Goal: Task Accomplishment & Management: Manage account settings

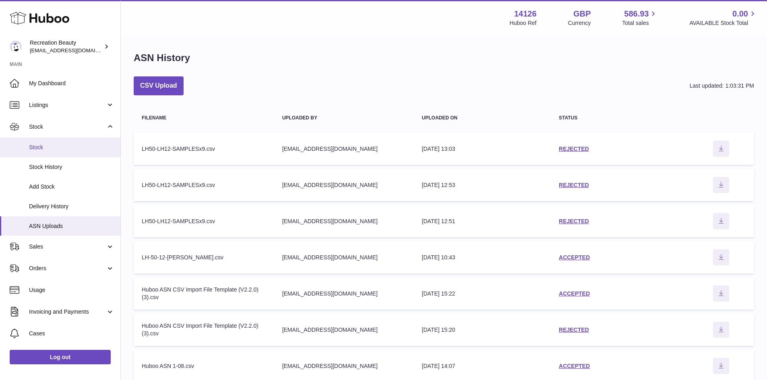
click at [42, 145] on span "Stock" at bounding box center [71, 148] width 85 height 8
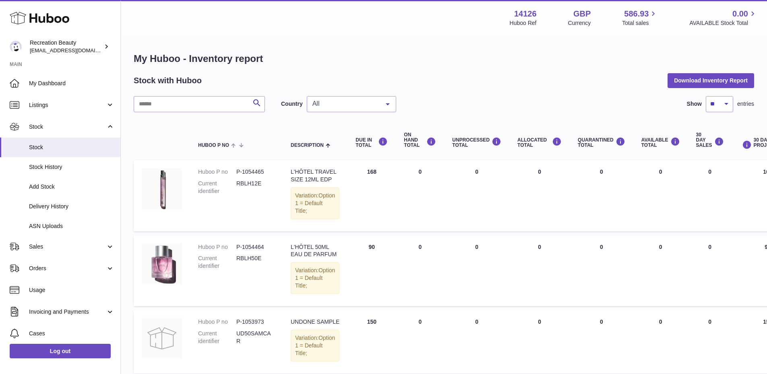
click at [336, 106] on span "All" at bounding box center [344, 104] width 69 height 8
click at [342, 140] on span "NL" at bounding box center [351, 136] width 89 height 16
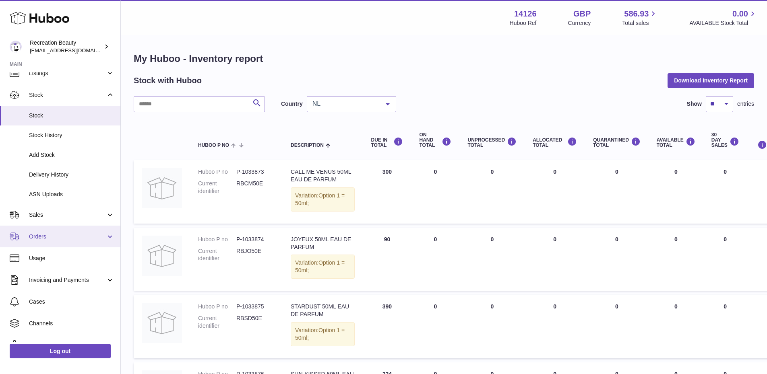
scroll to position [32, 0]
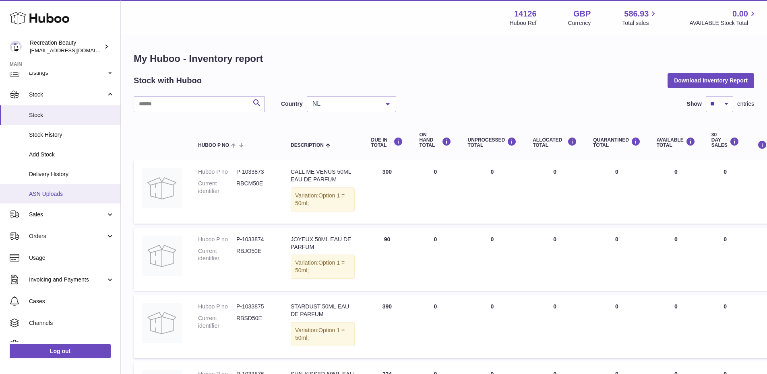
click at [66, 194] on span "ASN Uploads" at bounding box center [71, 194] width 85 height 8
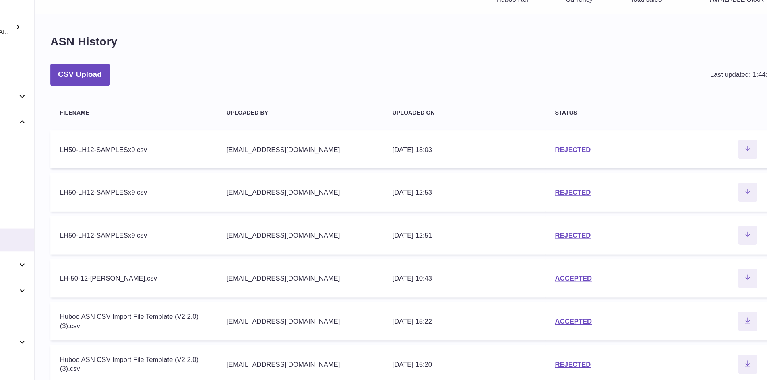
click at [580, 151] on link "REJECTED" at bounding box center [574, 149] width 30 height 6
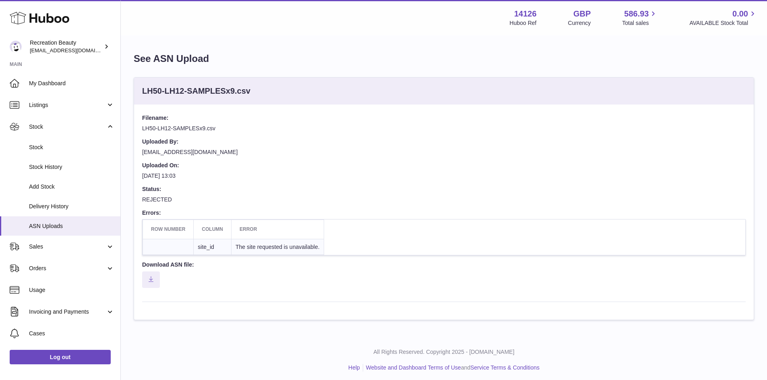
click at [270, 367] on ul "Help Website and Dashboard Terms of Use and Service Terms & Conditions" at bounding box center [443, 368] width 633 height 8
click at [87, 179] on link "Add Stock" at bounding box center [60, 187] width 120 height 20
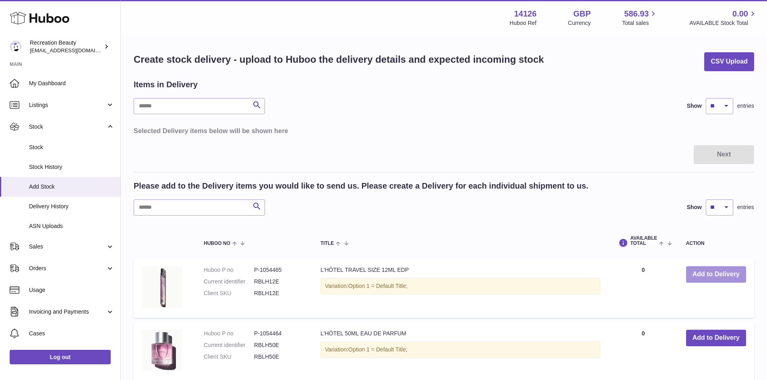
click at [703, 280] on button "Add to Delivery" at bounding box center [716, 274] width 60 height 17
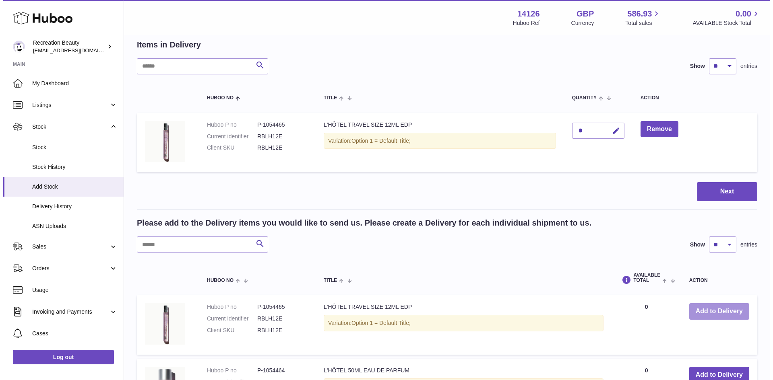
scroll to position [129, 0]
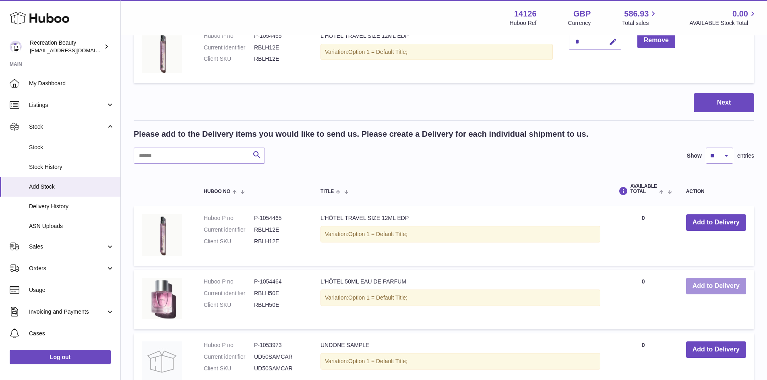
click at [710, 285] on button "Add to Delivery" at bounding box center [716, 286] width 60 height 17
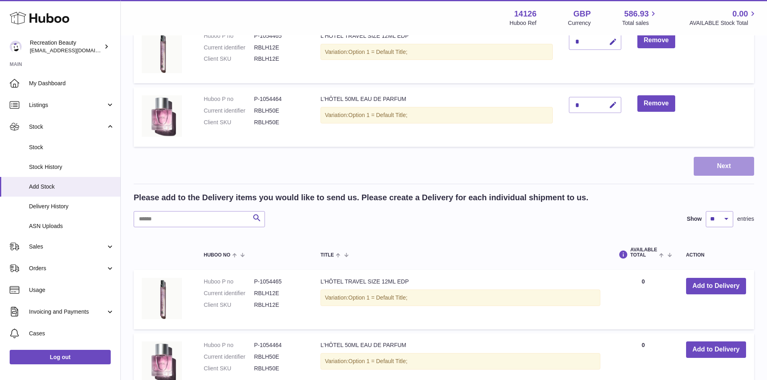
click at [707, 165] on button "Next" at bounding box center [723, 166] width 60 height 19
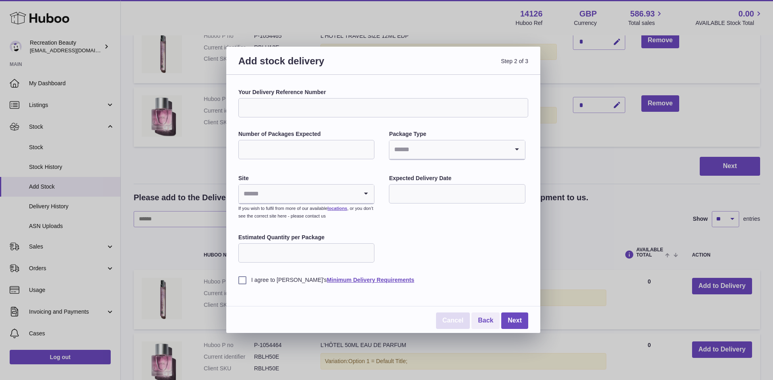
click at [458, 323] on link "Cancel" at bounding box center [453, 321] width 34 height 17
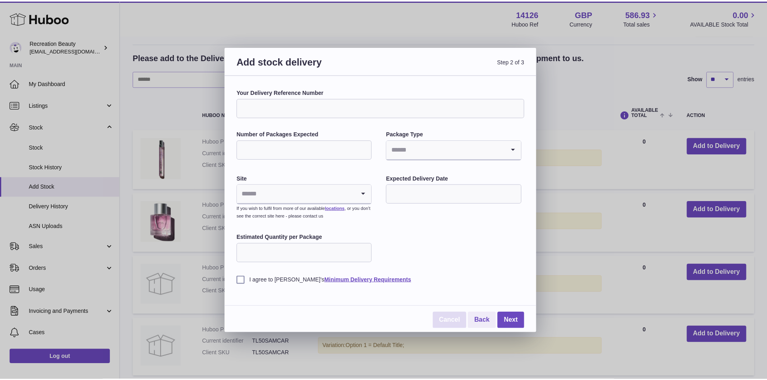
scroll to position [102, 0]
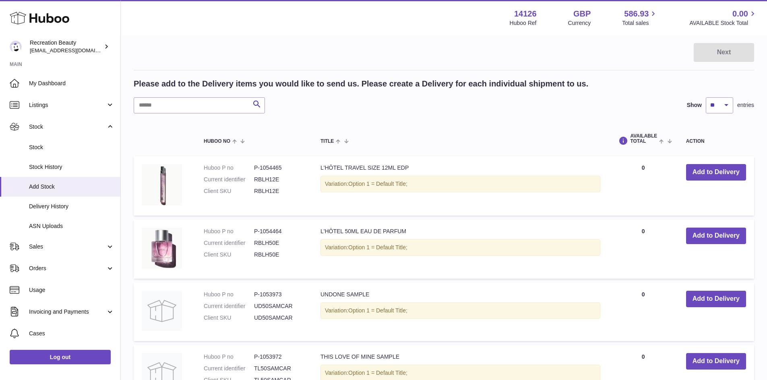
click at [437, 22] on div "Menu Huboo 14126 Huboo Ref GBP Currency 586.93 Total sales 0.00 AVAILABLE Stock…" at bounding box center [443, 17] width 627 height 19
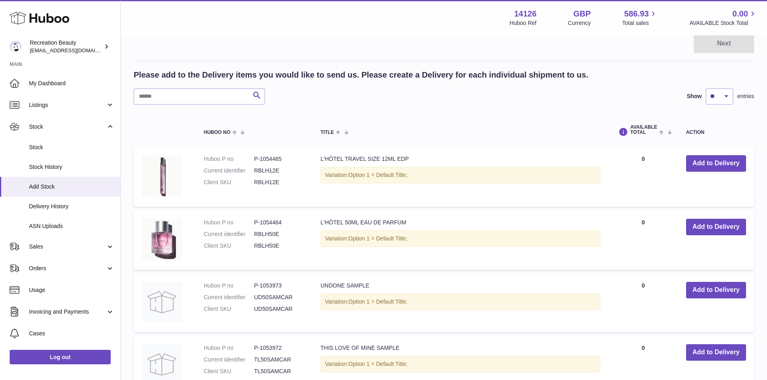
scroll to position [109, 0]
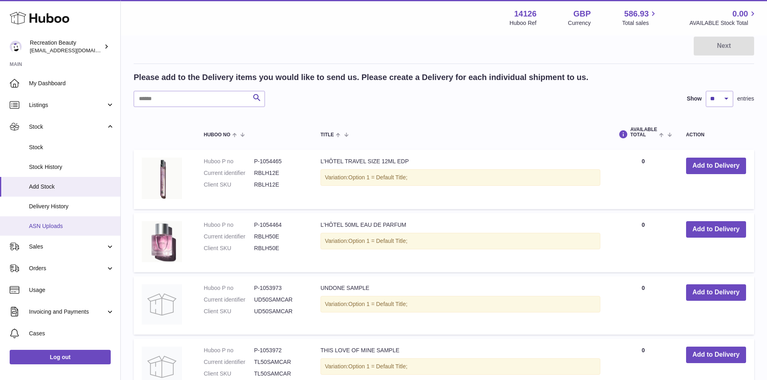
click at [78, 229] on span "ASN Uploads" at bounding box center [71, 227] width 85 height 8
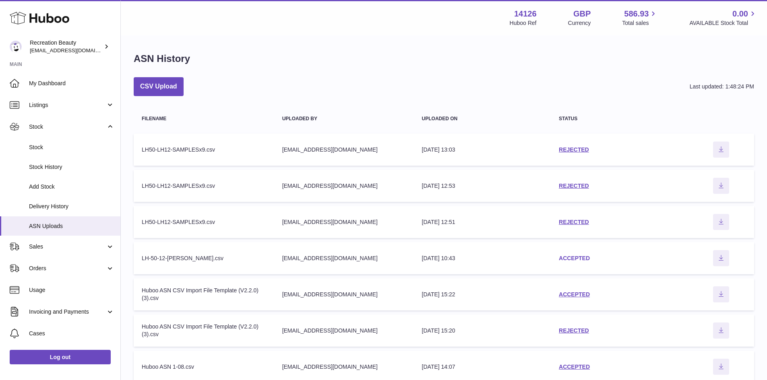
click at [574, 260] on link "ACCEPTED" at bounding box center [574, 258] width 31 height 6
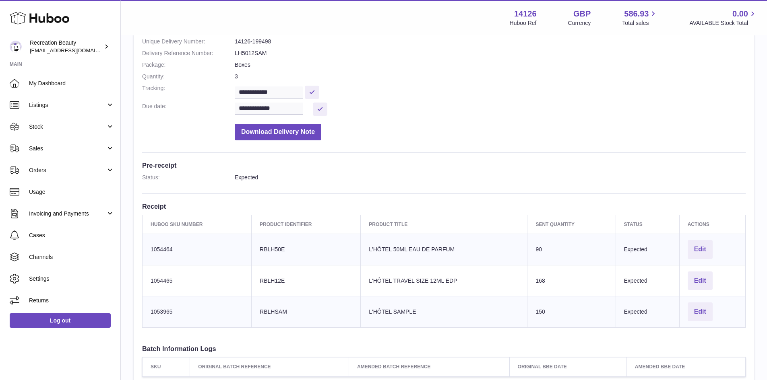
scroll to position [228, 0]
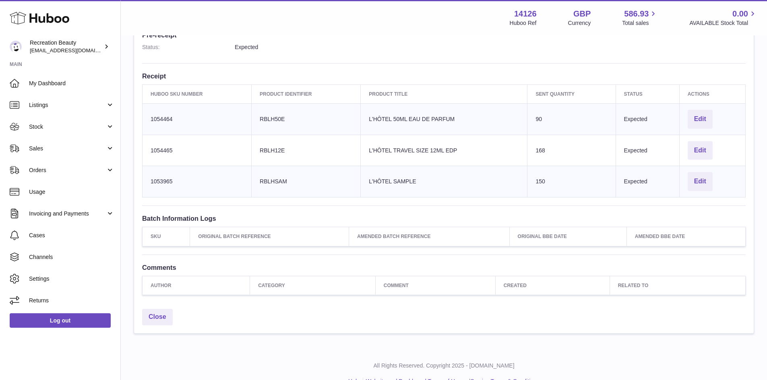
click at [483, 215] on h3 "Batch Information Logs" at bounding box center [443, 218] width 603 height 9
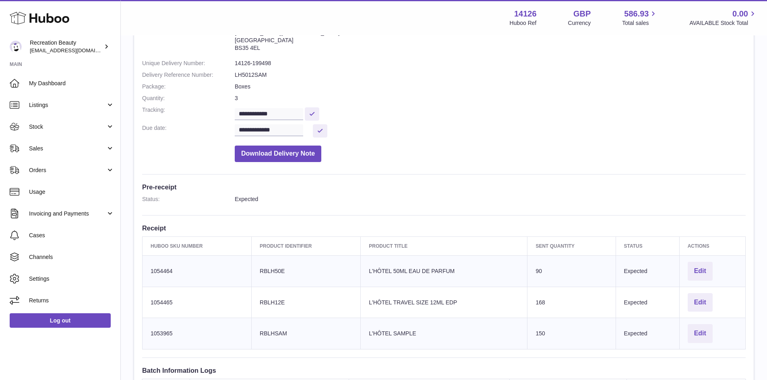
scroll to position [0, 0]
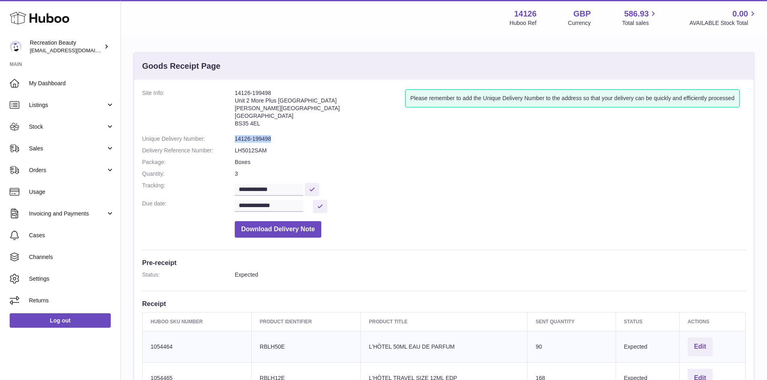
drag, startPoint x: 272, startPoint y: 138, endPoint x: 231, endPoint y: 140, distance: 41.1
click at [231, 140] on dl "**********" at bounding box center [443, 165] width 603 height 153
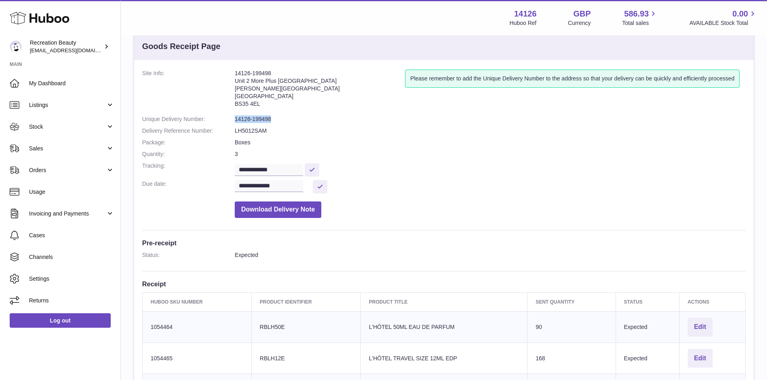
scroll to position [17, 0]
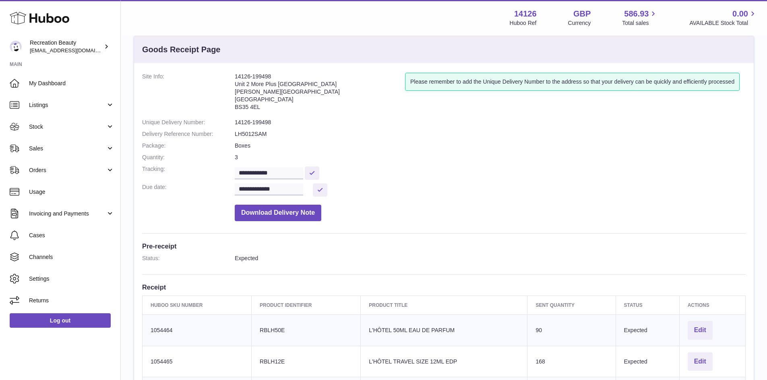
click at [291, 134] on dd "LH5012SAM" at bounding box center [490, 134] width 511 height 8
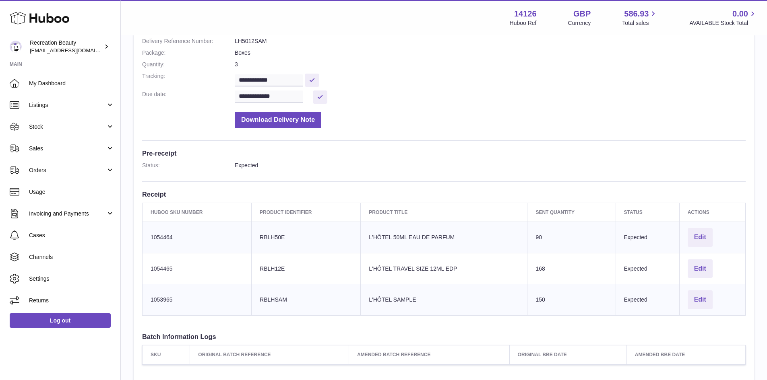
scroll to position [110, 0]
click at [452, 111] on dd "Download Delivery Note" at bounding box center [490, 117] width 511 height 21
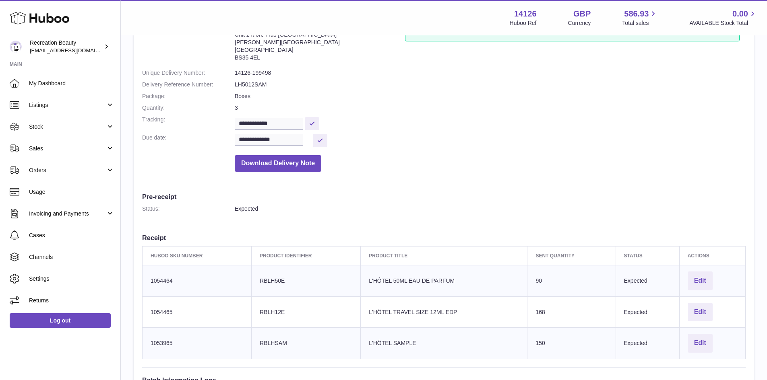
scroll to position [67, 0]
click at [97, 130] on span "Stock" at bounding box center [67, 127] width 77 height 8
click at [97, 118] on link "Stock" at bounding box center [60, 127] width 120 height 22
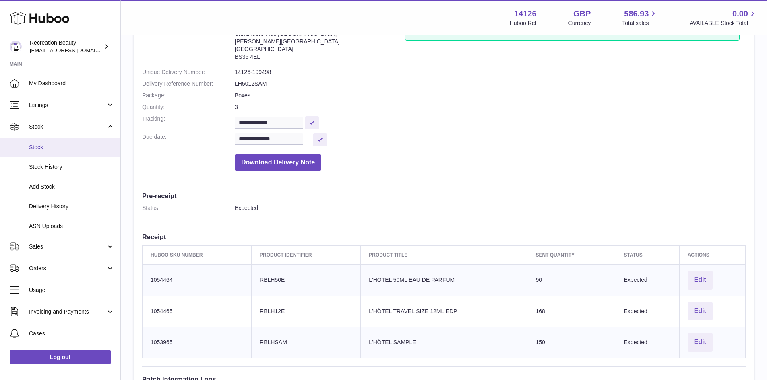
click at [87, 146] on span "Stock" at bounding box center [71, 148] width 85 height 8
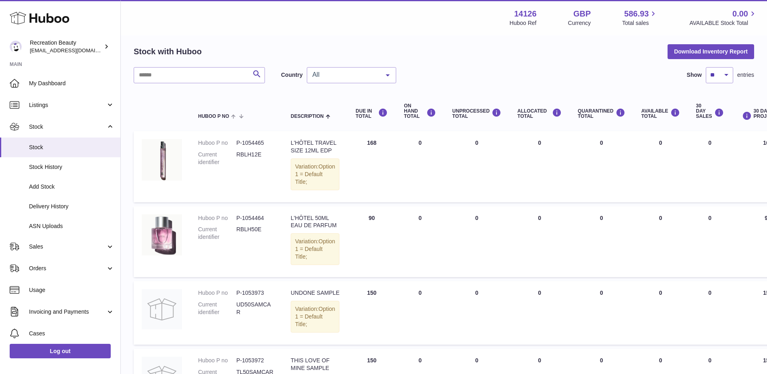
scroll to position [29, 0]
click at [256, 222] on dd "P-1054464" at bounding box center [255, 218] width 38 height 8
copy dd "1054464"
click at [258, 143] on dd "P-1054465" at bounding box center [255, 143] width 38 height 8
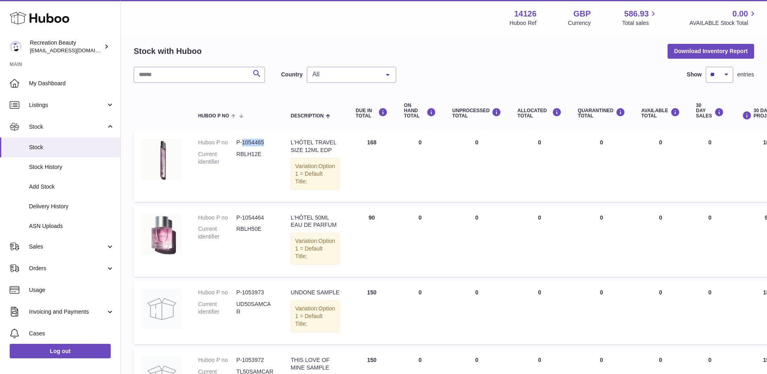
click at [258, 143] on dd "P-1054465" at bounding box center [255, 143] width 38 height 8
copy dl "P-1054465"
click at [254, 141] on dd "P-1054465" at bounding box center [255, 143] width 38 height 8
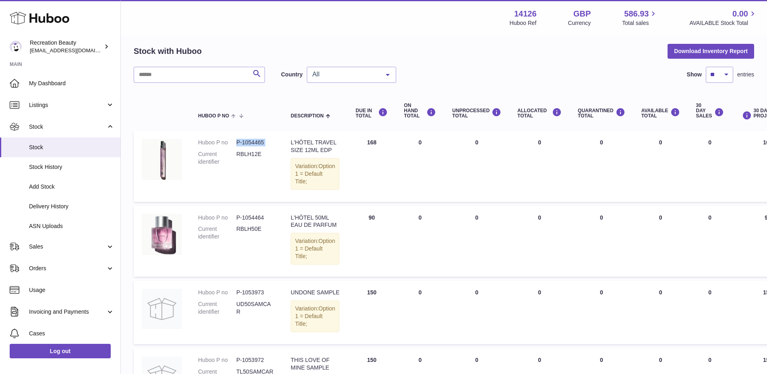
click at [254, 141] on dd "P-1054465" at bounding box center [255, 143] width 38 height 8
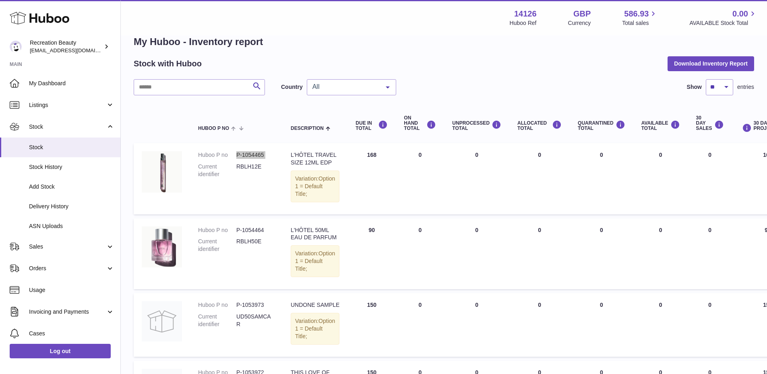
scroll to position [12, 0]
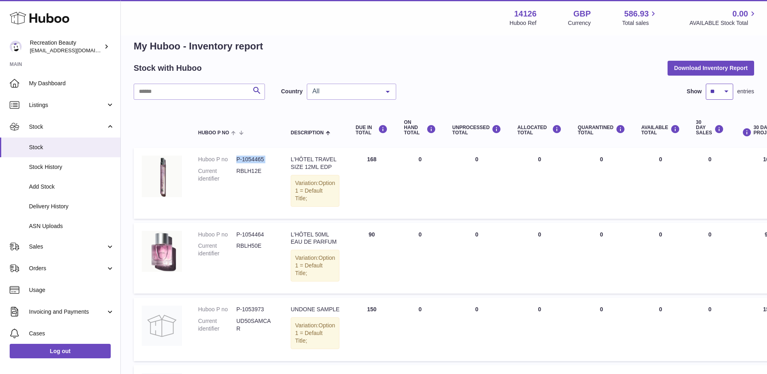
click at [716, 99] on select "** ** ** ***" at bounding box center [719, 92] width 27 height 16
select select "**"
click at [706, 84] on select "** ** ** ***" at bounding box center [719, 92] width 27 height 16
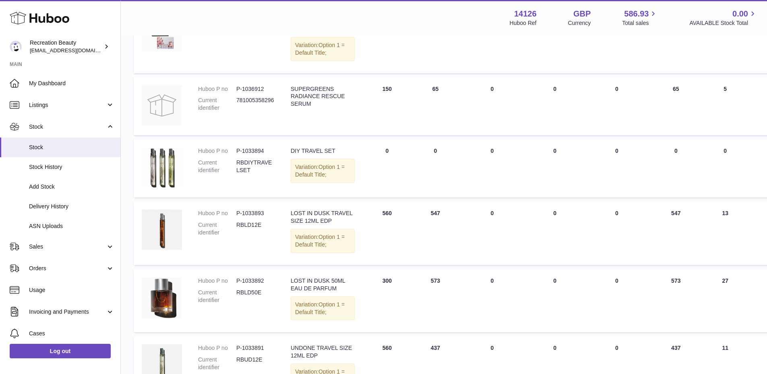
scroll to position [867, 0]
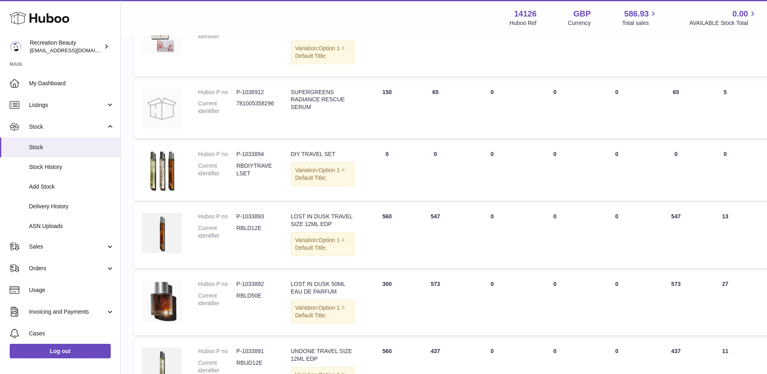
click at [423, 18] on div "Menu Huboo 14126 Huboo Ref GBP Currency 586.93 Total sales 0.00 AVAILABLE Stock…" at bounding box center [443, 17] width 627 height 19
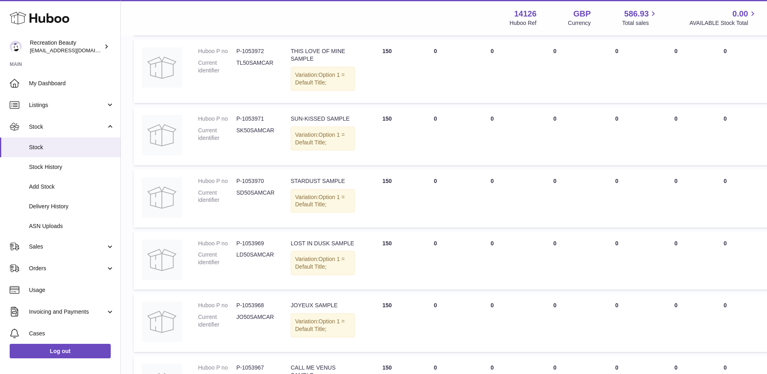
scroll to position [0, 0]
